Goal: Task Accomplishment & Management: Complete application form

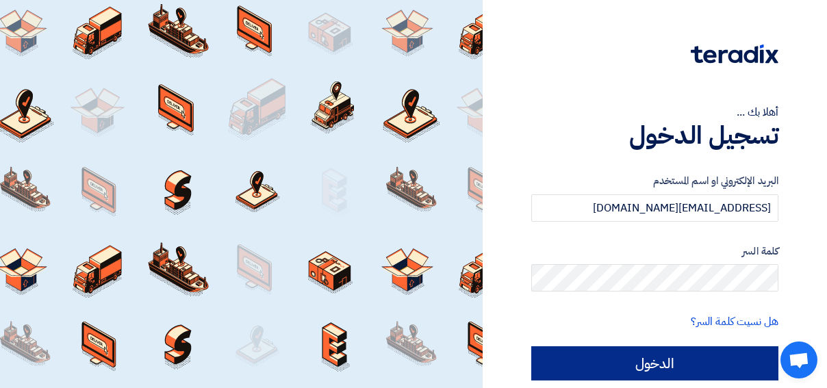
type input "[EMAIL_ADDRESS][DOMAIN_NAME]"
click at [670, 364] on input "الدخول" at bounding box center [654, 363] width 247 height 34
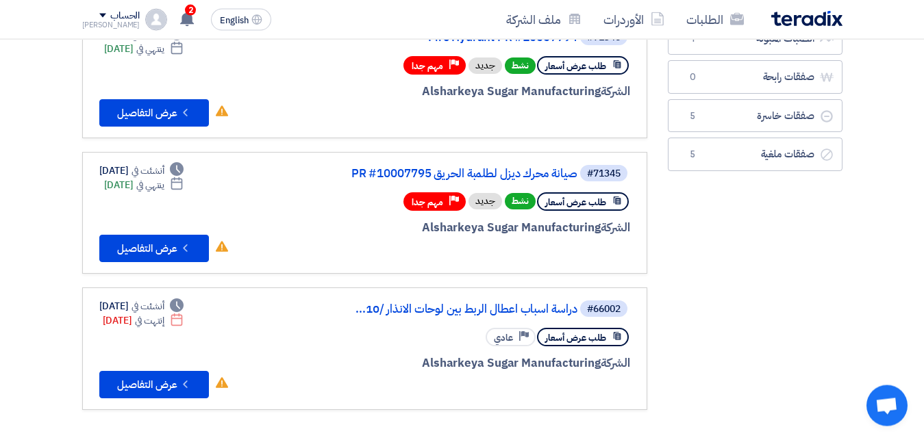
scroll to position [163, 0]
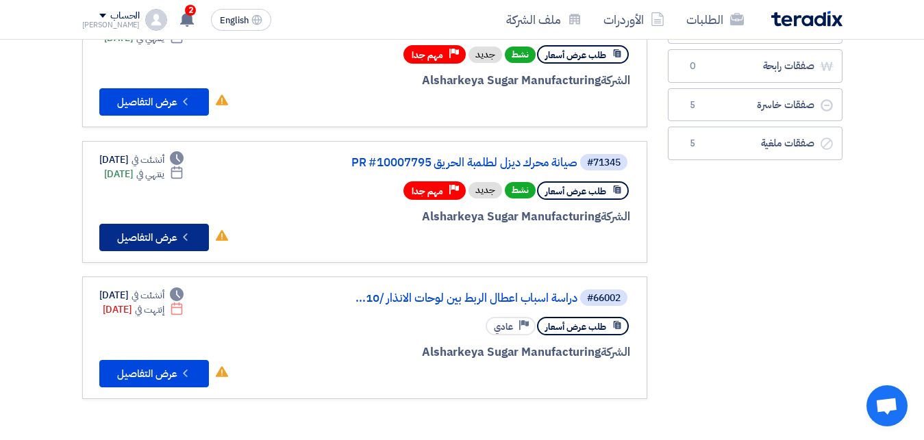
click at [153, 232] on button "Check details عرض التفاصيل" at bounding box center [154, 237] width 110 height 27
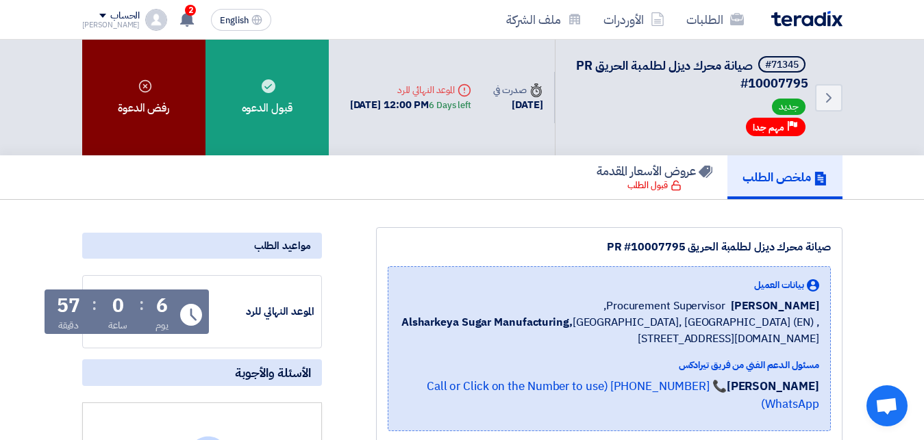
click at [137, 87] on div "رفض الدعوة" at bounding box center [143, 98] width 123 height 116
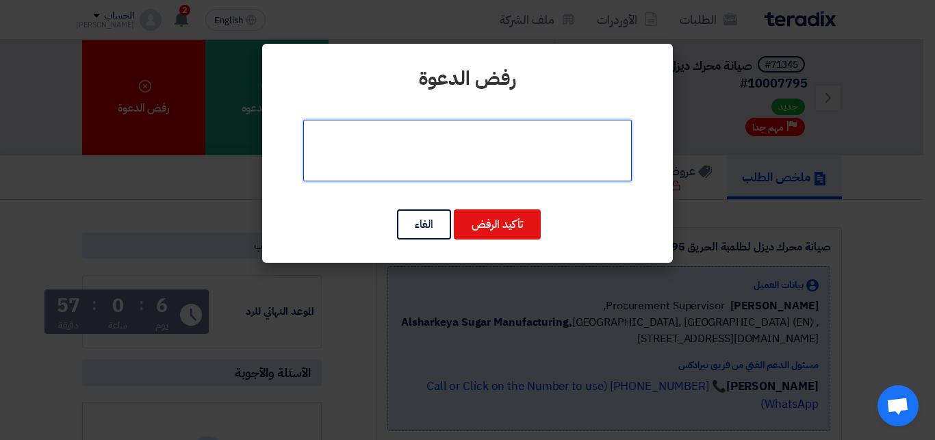
click at [416, 148] on textarea at bounding box center [467, 151] width 329 height 62
type textarea "out of our scope"
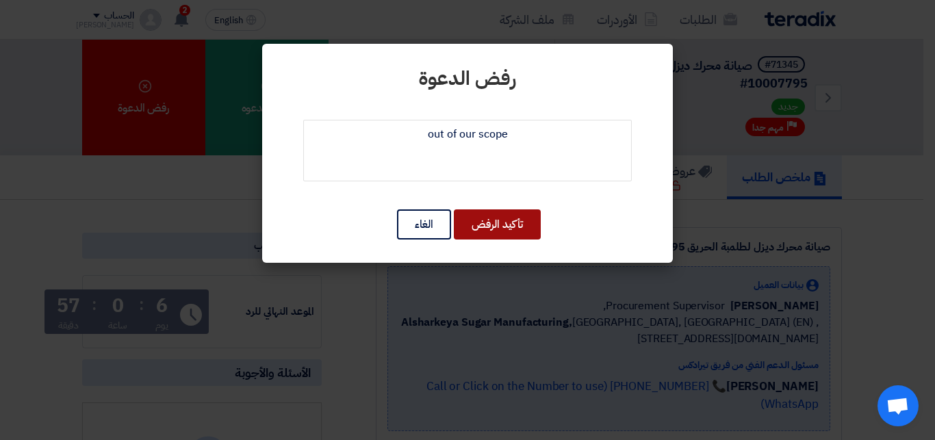
click at [485, 223] on button "تأكيد الرفض" at bounding box center [497, 225] width 87 height 30
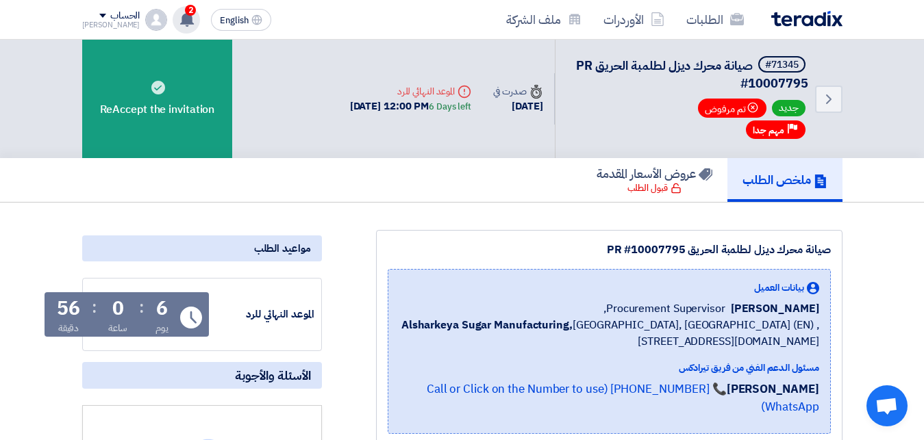
click at [180, 17] on use at bounding box center [187, 19] width 14 height 15
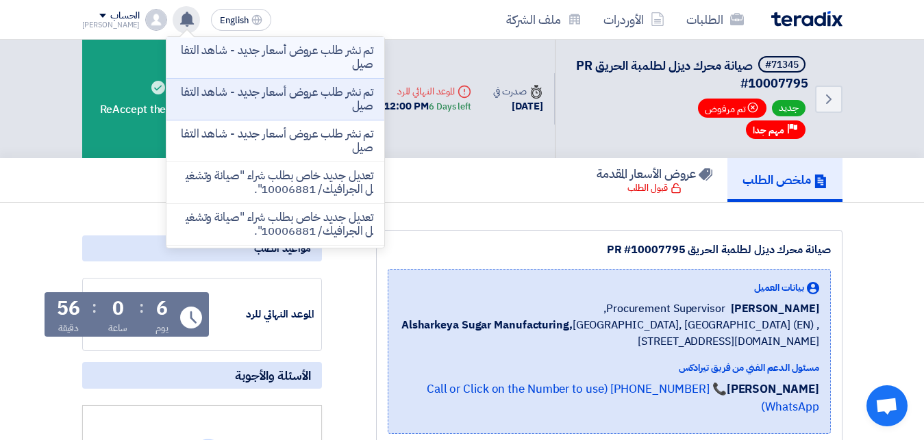
click at [286, 52] on p "تم نشر طلب عروض أسعار جديد - شاهد التفاصيل" at bounding box center [275, 57] width 196 height 27
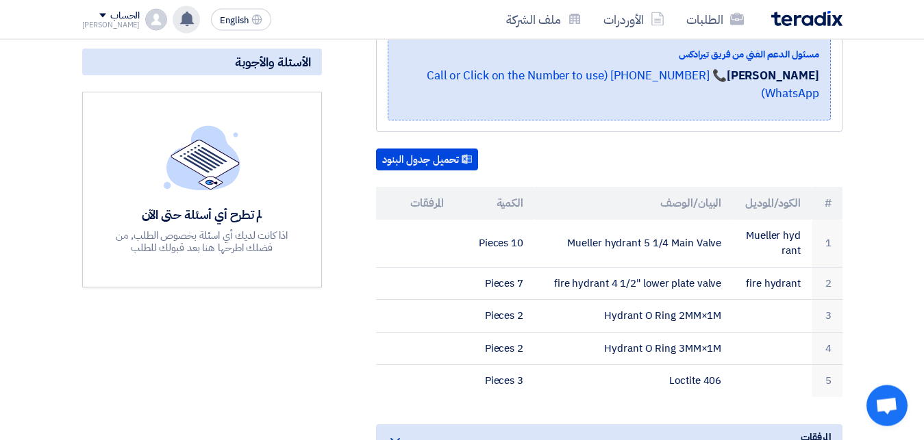
scroll to position [314, 0]
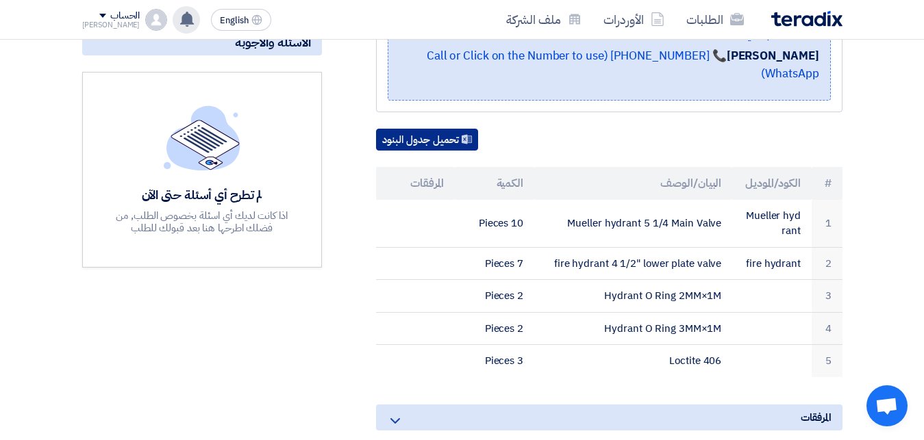
click at [429, 129] on button "تحميل جدول البنود" at bounding box center [427, 140] width 102 height 22
click at [826, 317] on section "Fire Hydrant PR #10007794 بيانات العميل [PERSON_NAME] Procurement Supervisor, A…" at bounding box center [462, 353] width 924 height 968
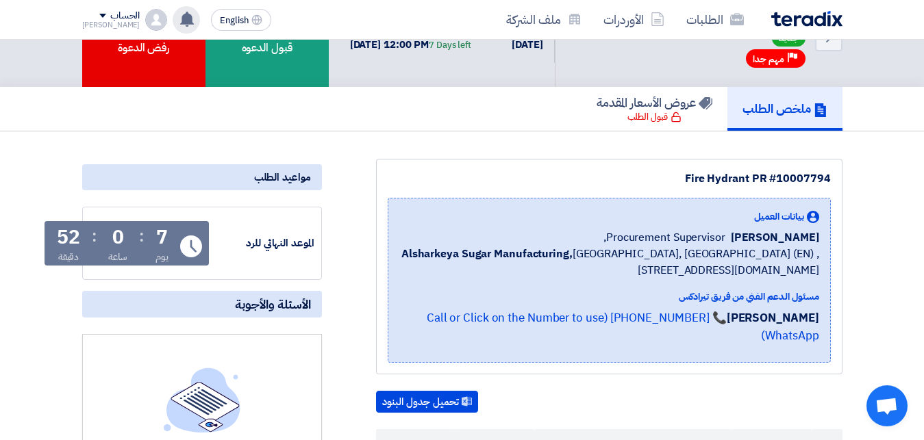
scroll to position [0, 0]
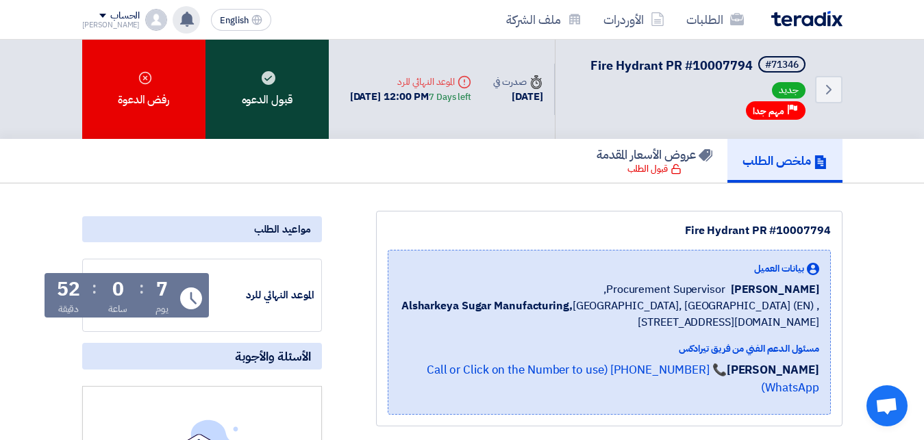
click at [273, 88] on div "قبول الدعوه" at bounding box center [266, 89] width 123 height 99
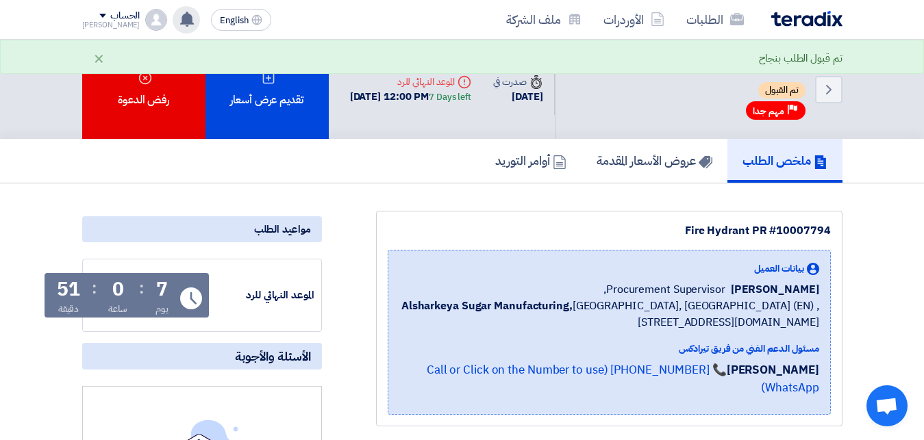
click at [273, 88] on div "تقديم عرض أسعار" at bounding box center [266, 89] width 123 height 99
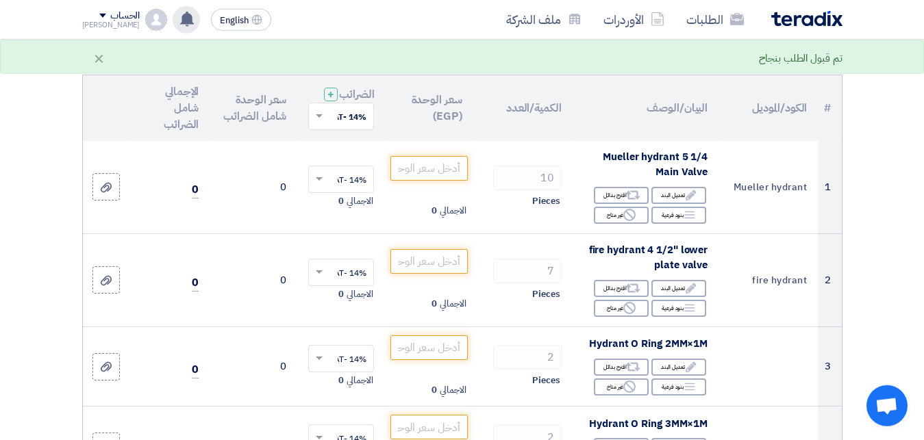
scroll to position [140, 0]
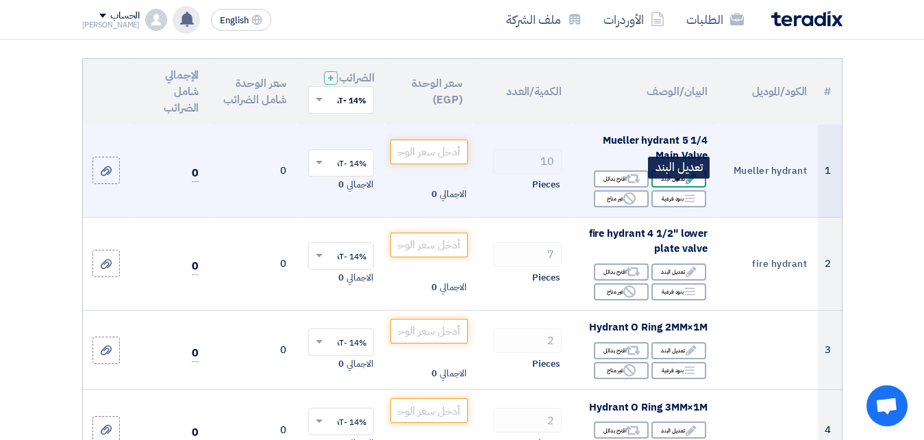
click at [693, 181] on div "Edit تعديل البند" at bounding box center [678, 178] width 55 height 17
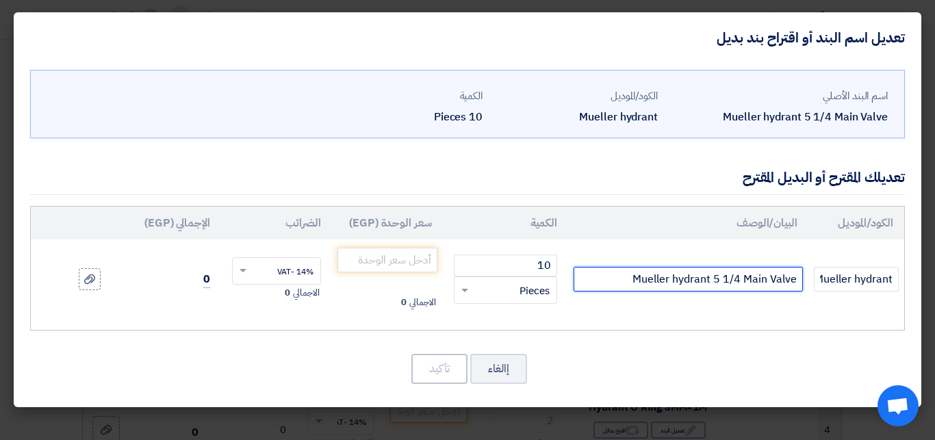
click at [677, 279] on input "Mueller hydrant 5 1/4 Main Valve" at bounding box center [688, 279] width 229 height 25
type input "hydrant flanged 6" viking"
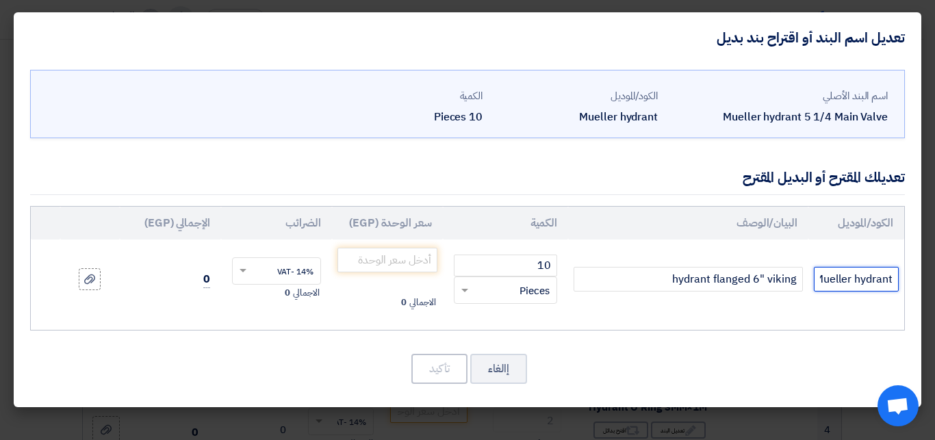
click at [826, 287] on input "Mueller hydrant" at bounding box center [856, 279] width 85 height 25
type input "M"
type input "viking"
click at [416, 266] on input "number" at bounding box center [388, 260] width 100 height 25
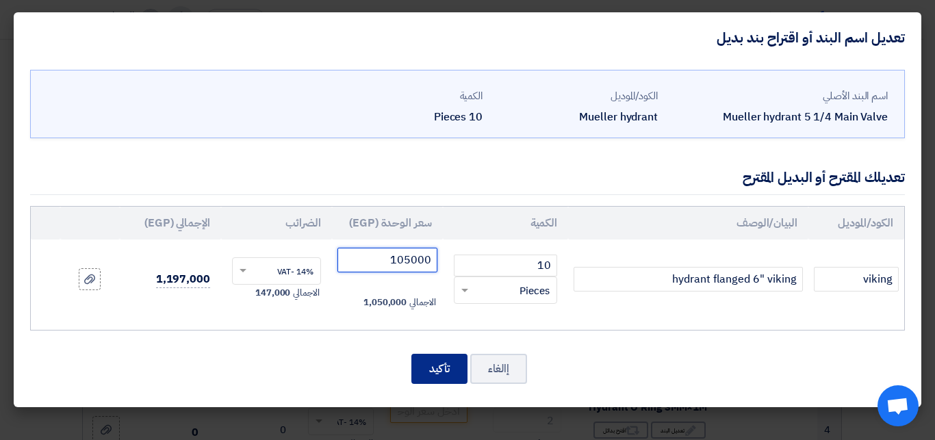
type input "105000"
click at [432, 370] on button "تأكيد" at bounding box center [440, 369] width 56 height 30
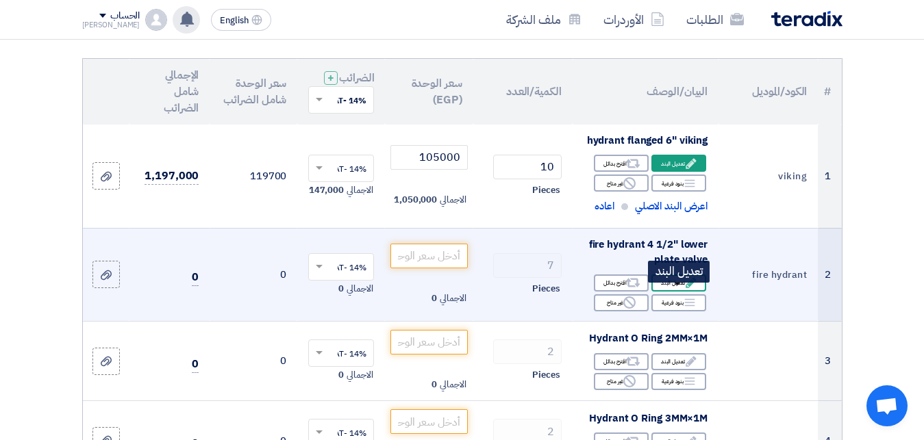
click at [683, 292] on div "Edit تعديل البند" at bounding box center [678, 283] width 55 height 17
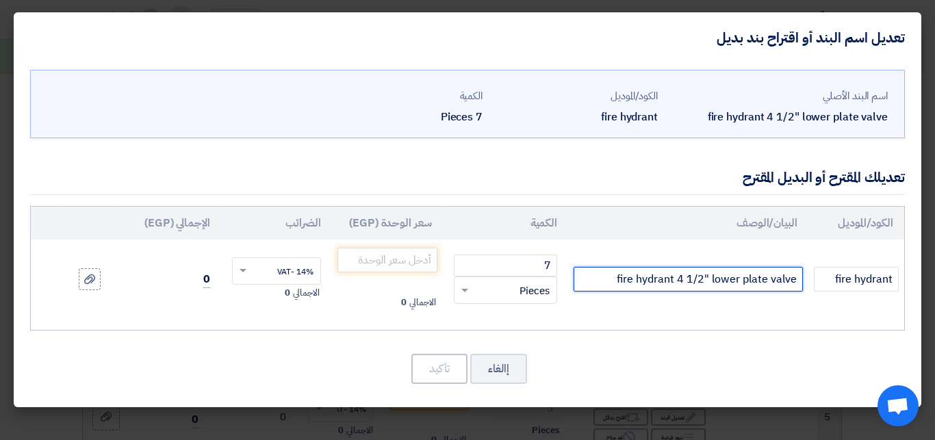
click at [699, 279] on input "fire hydrant 4 1/2" lower plate valve" at bounding box center [688, 279] width 229 height 25
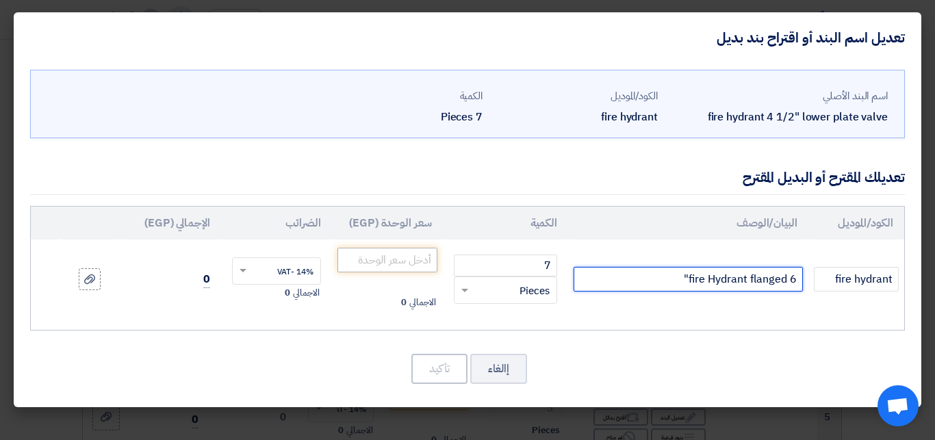
type input "fire Hydrant flanged 6""
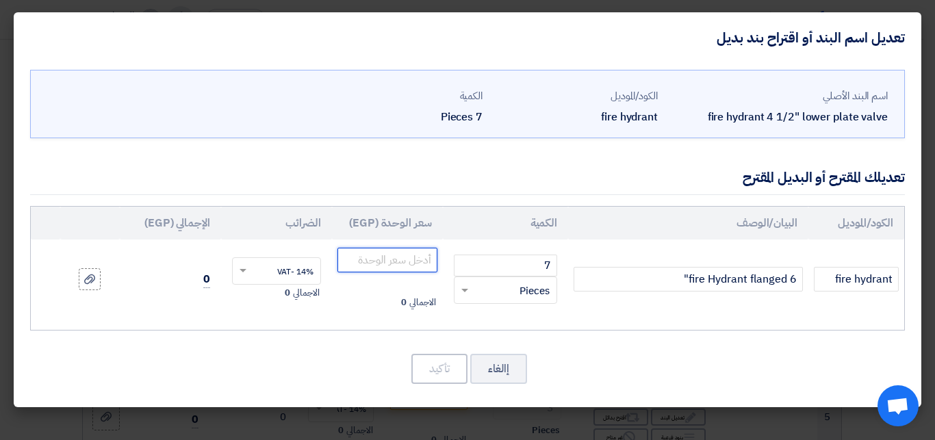
click at [426, 257] on input "number" at bounding box center [388, 260] width 100 height 25
type input "105000"
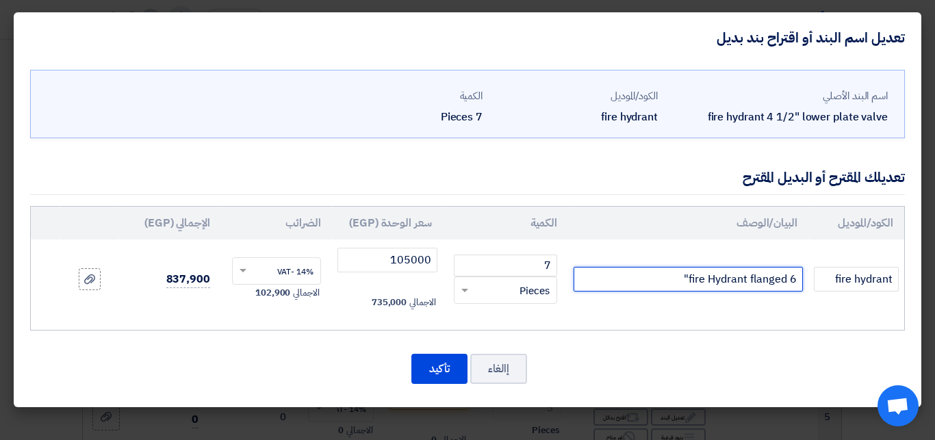
click at [798, 283] on input "fire Hydrant flanged 6"" at bounding box center [688, 279] width 229 height 25
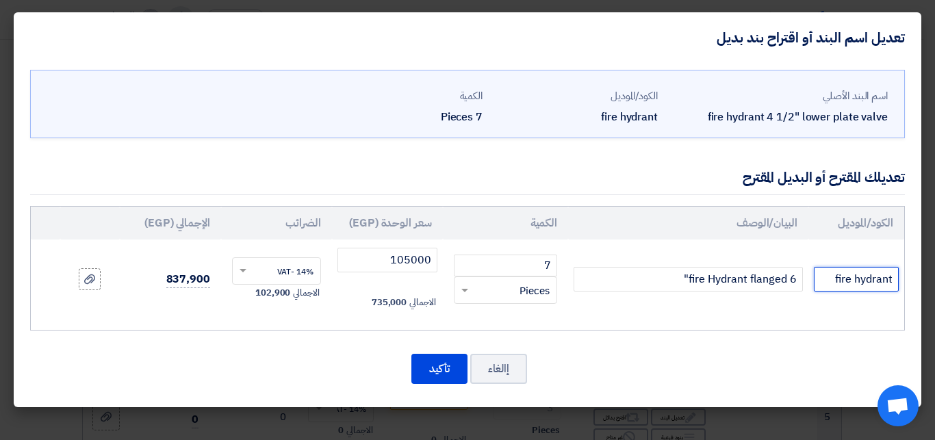
click at [826, 282] on input "fire hydrant" at bounding box center [856, 279] width 85 height 25
click at [826, 272] on input "fire hydrant" at bounding box center [856, 279] width 85 height 25
type input "f"
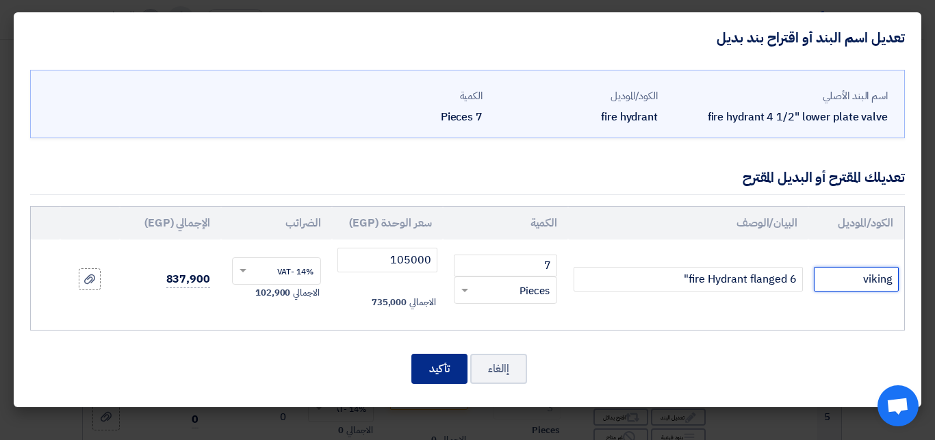
type input "viking"
click at [434, 364] on button "تأكيد" at bounding box center [440, 369] width 56 height 30
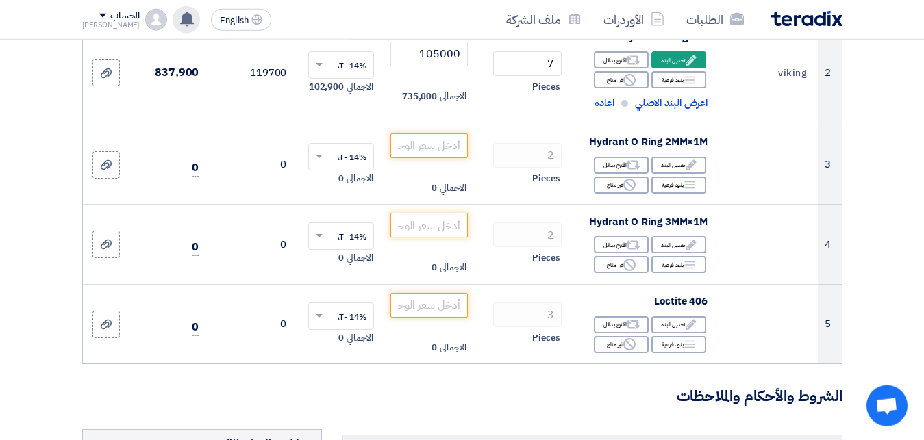
scroll to position [349, 0]
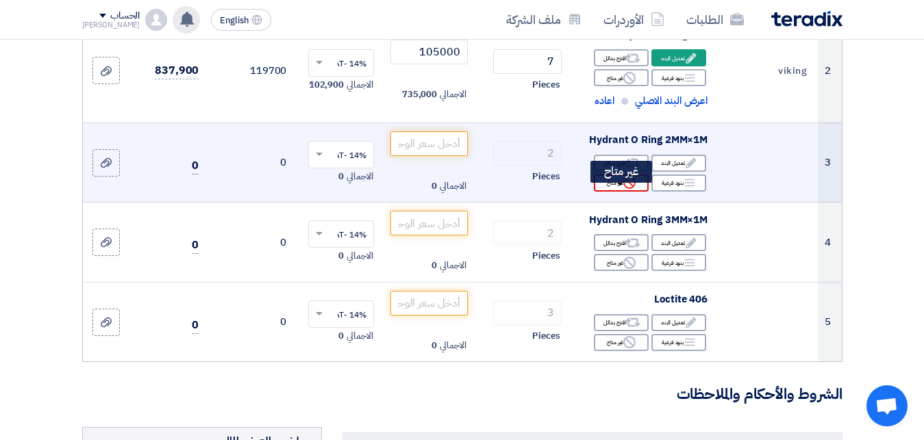
click at [618, 192] on div "Reject غير متاح" at bounding box center [621, 183] width 55 height 17
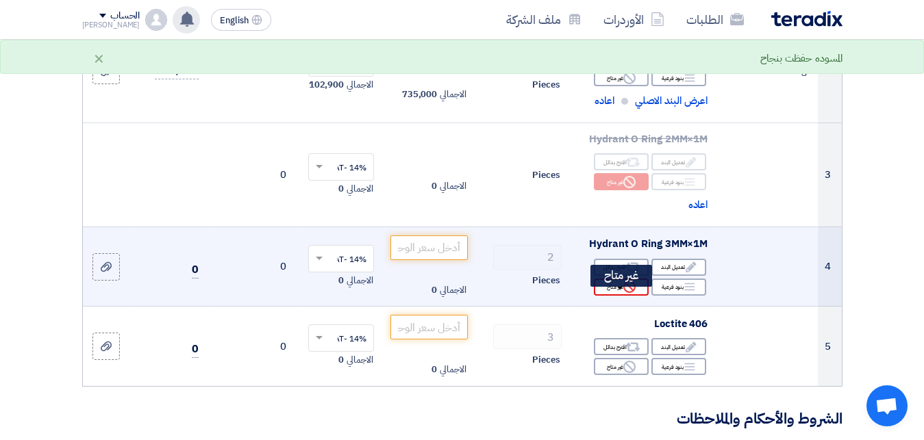
click at [631, 293] on icon "Reject" at bounding box center [629, 287] width 12 height 12
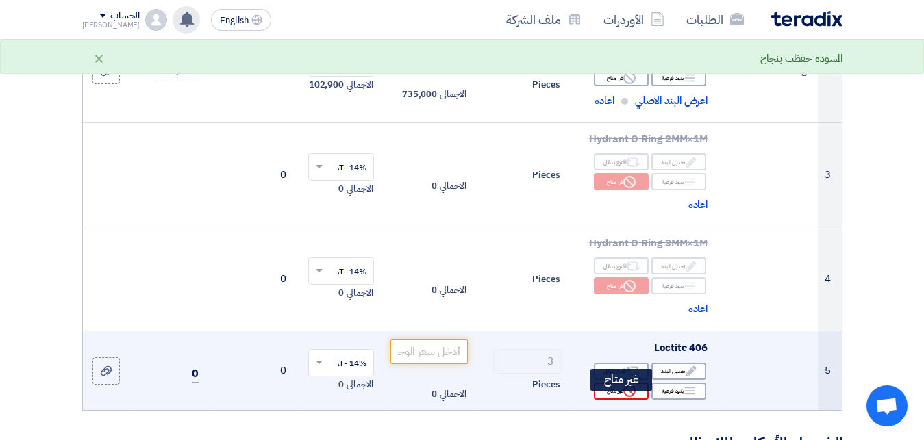
click at [623, 388] on div "Reject غير متاح" at bounding box center [621, 391] width 55 height 17
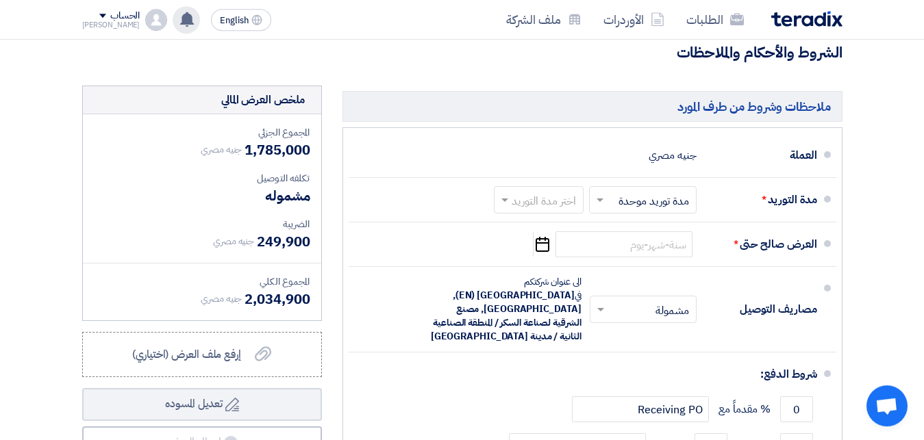
scroll to position [768, 0]
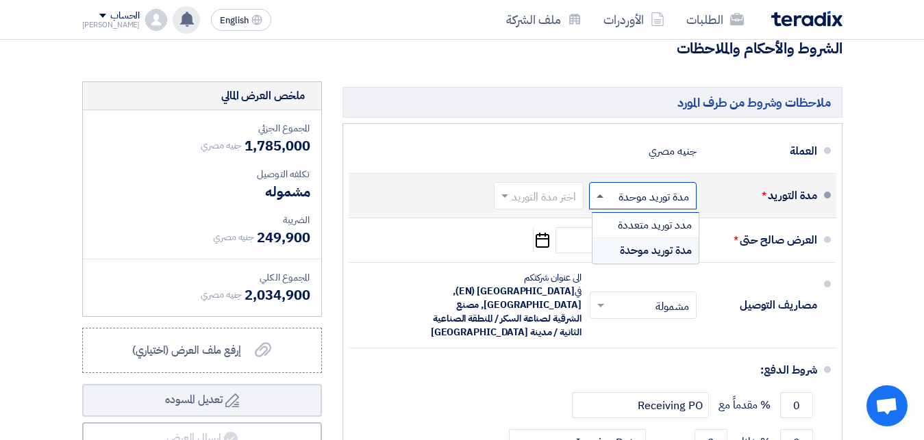
click at [600, 198] on span at bounding box center [599, 195] width 7 height 3
click at [501, 203] on span at bounding box center [502, 196] width 17 height 14
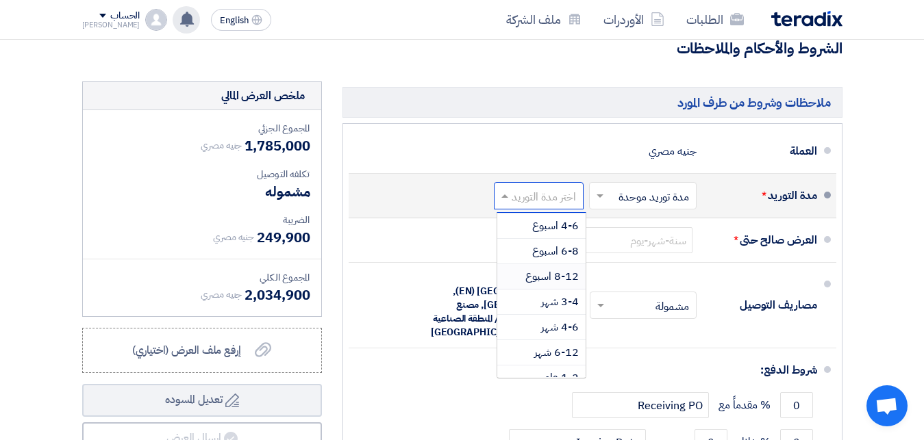
scroll to position [114, 0]
click at [549, 297] on span "3-4 شهر" at bounding box center [560, 289] width 38 height 16
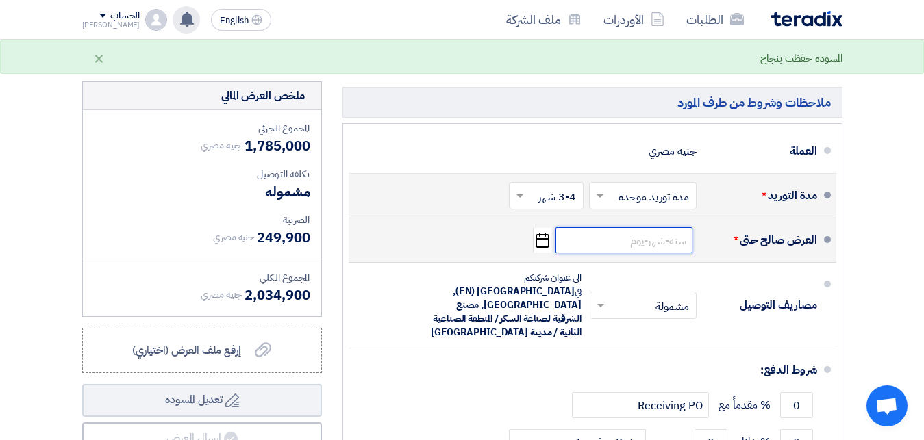
click at [652, 249] on input at bounding box center [623, 240] width 137 height 26
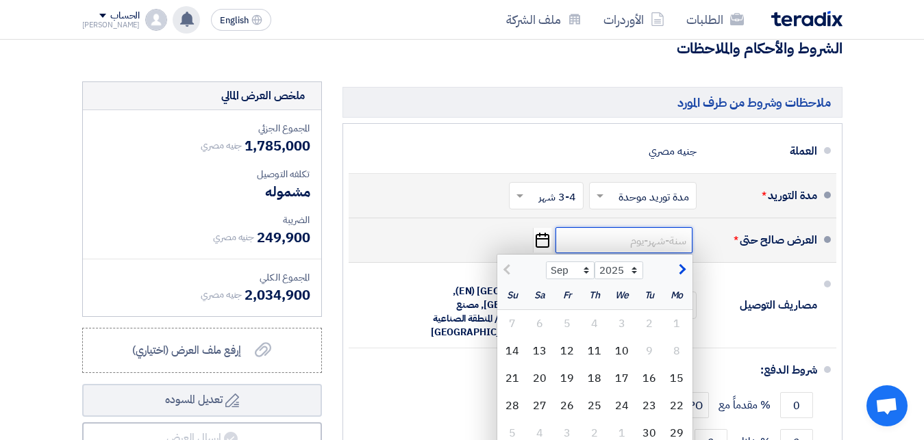
click at [664, 253] on input at bounding box center [623, 240] width 137 height 26
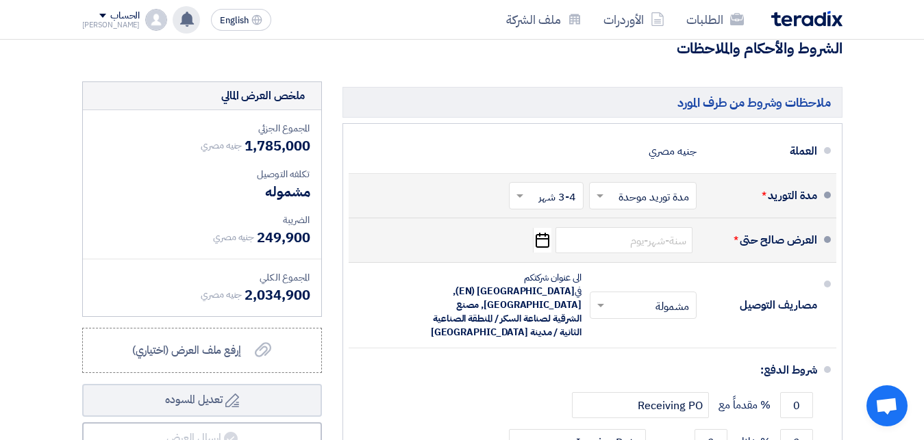
click at [539, 253] on icon "Pick a date" at bounding box center [542, 240] width 18 height 25
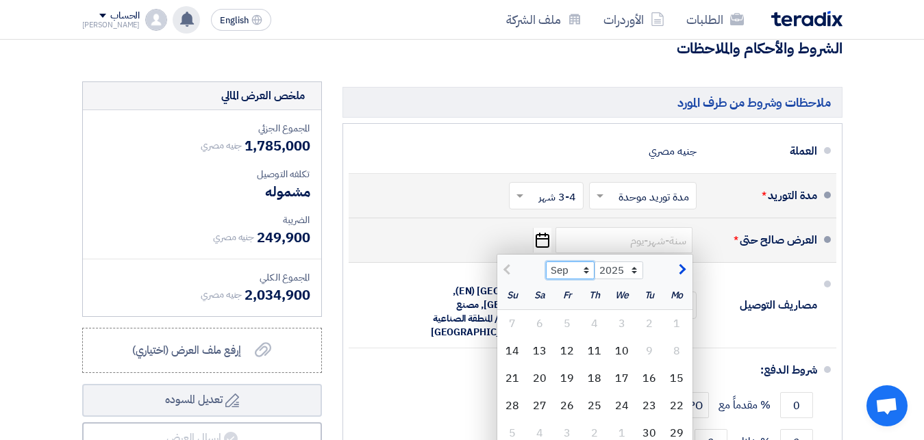
select select "10"
click option "Oct" at bounding box center [0, 0] width 0 height 0
click at [572, 365] on div "10" at bounding box center [566, 351] width 27 height 27
type input "[DATE]"
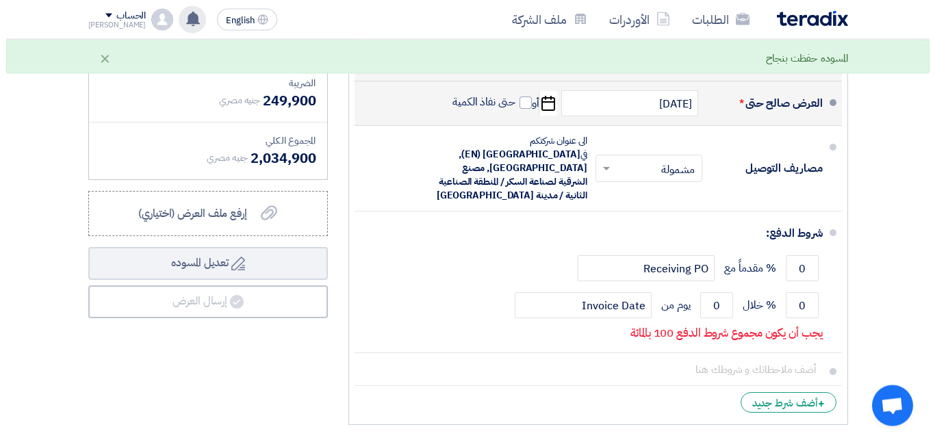
scroll to position [908, 0]
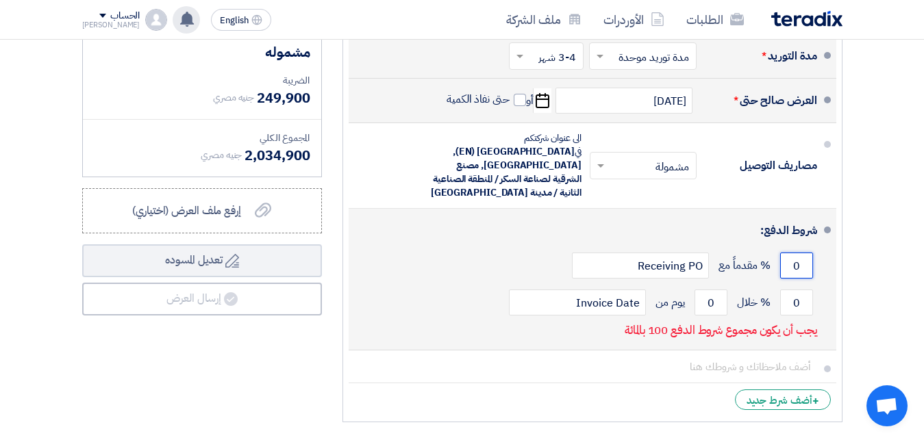
click at [799, 261] on input "0" at bounding box center [796, 266] width 33 height 26
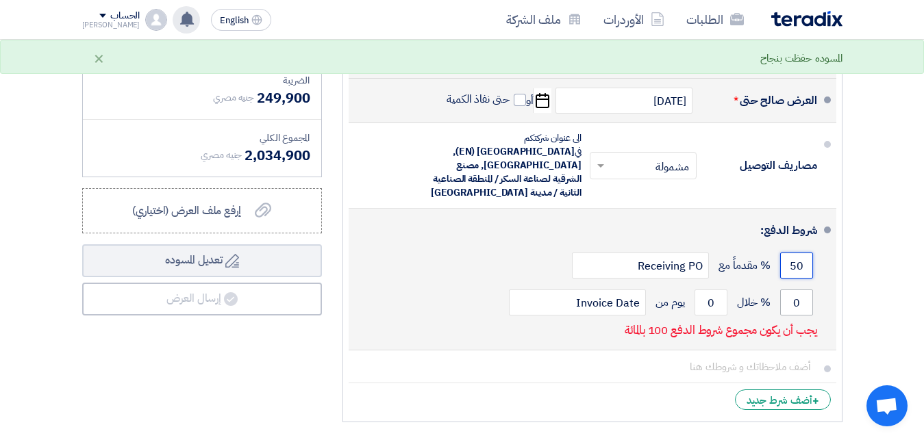
type input "50"
click at [800, 301] on input "0" at bounding box center [796, 303] width 33 height 26
type input "0"
type input "50"
click at [717, 302] on input "0" at bounding box center [710, 303] width 33 height 26
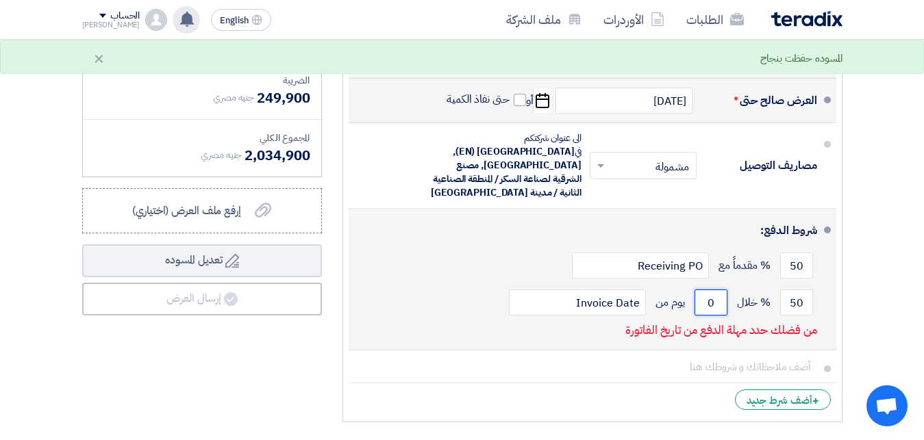
click at [717, 302] on input "0" at bounding box center [710, 303] width 33 height 26
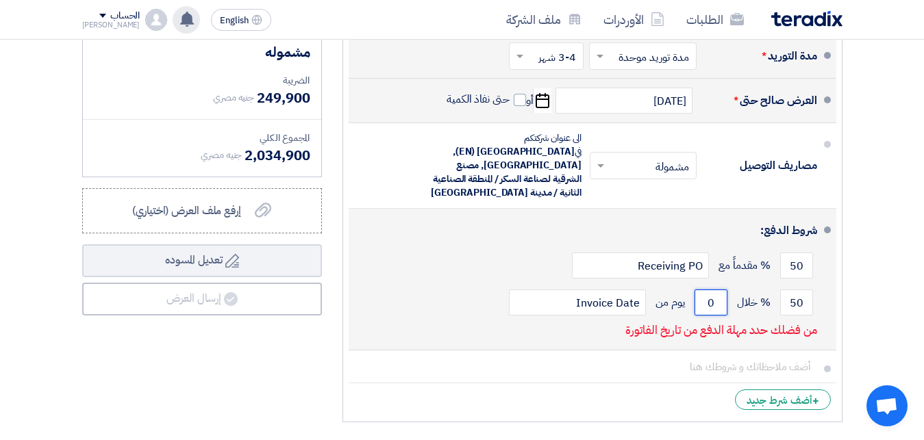
type input "1"
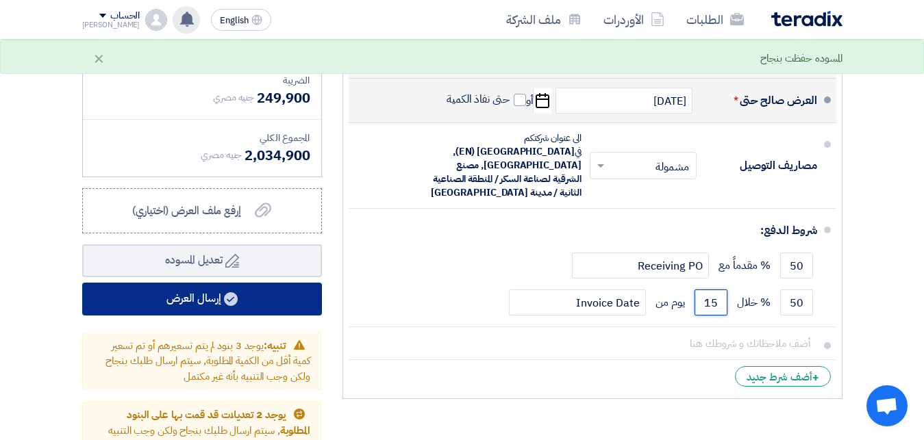
type input "15"
click at [222, 316] on button "إرسال العرض" at bounding box center [202, 299] width 240 height 33
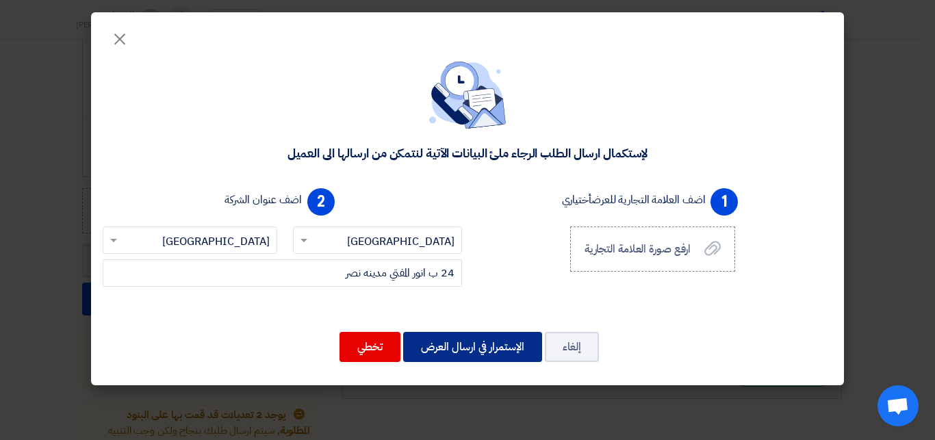
click at [447, 344] on button "الإستمرار في ارسال العرض" at bounding box center [472, 347] width 139 height 30
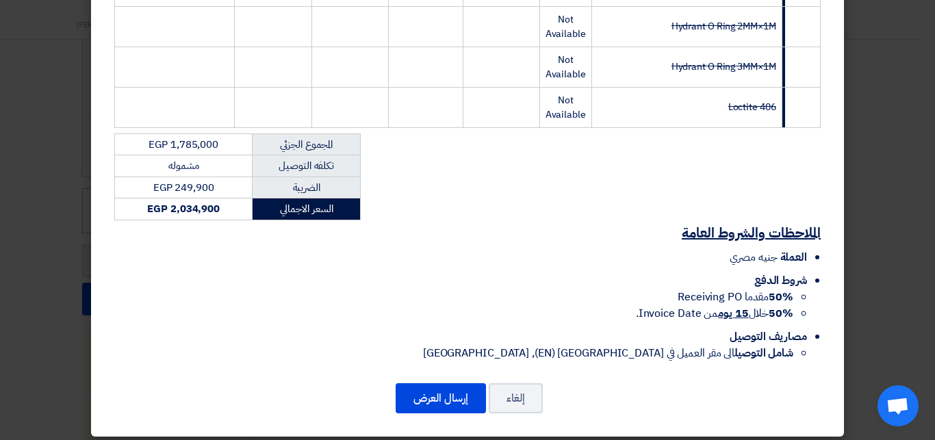
scroll to position [357, 0]
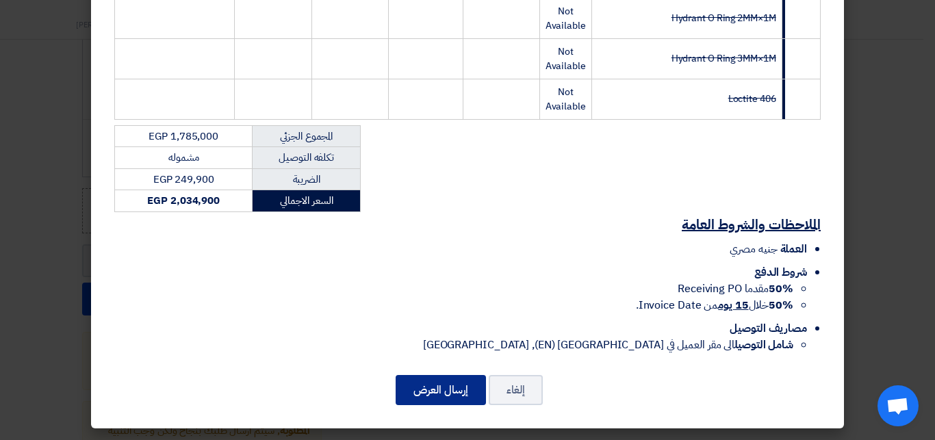
click at [455, 388] on button "إرسال العرض" at bounding box center [441, 390] width 90 height 30
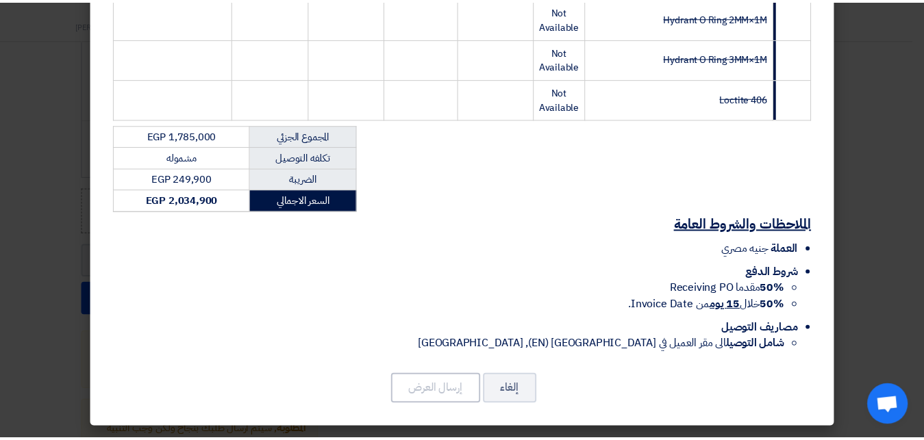
scroll to position [357, 0]
